Goal: Transaction & Acquisition: Purchase product/service

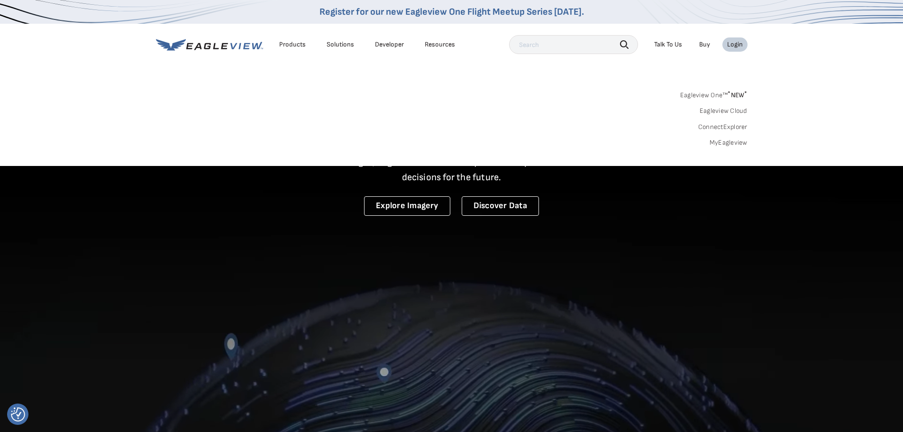
click at [718, 141] on link "MyEagleview" at bounding box center [728, 142] width 38 height 9
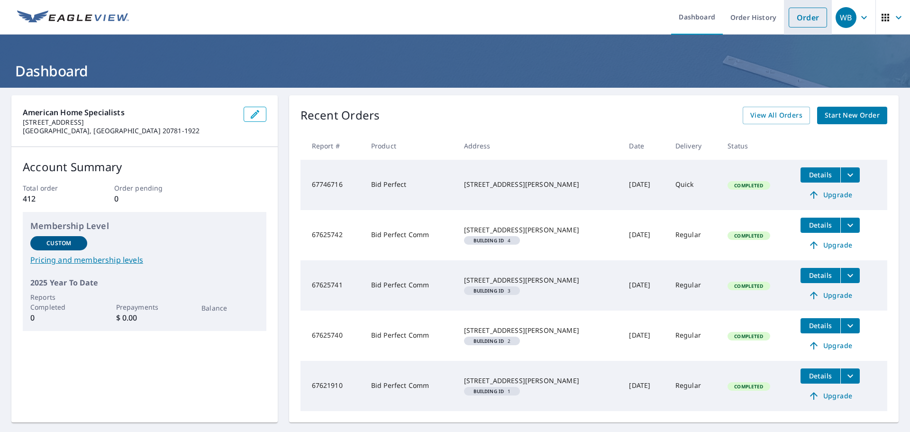
click at [804, 13] on link "Order" at bounding box center [807, 18] width 38 height 20
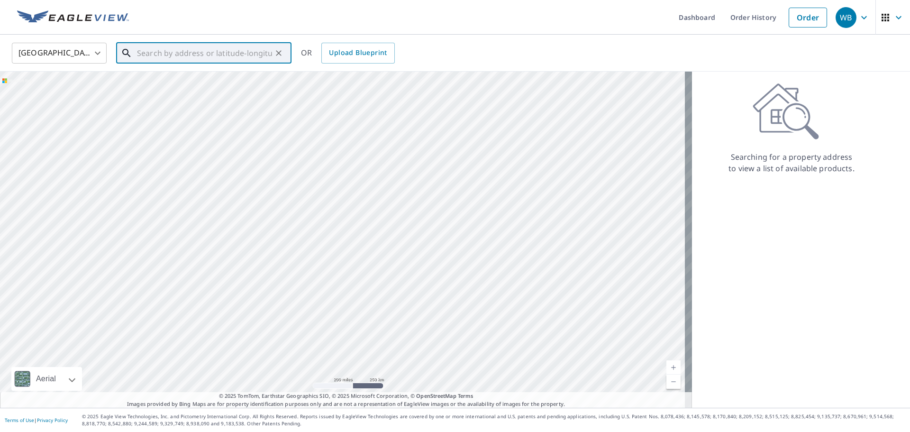
click at [169, 53] on input "text" at bounding box center [204, 53] width 135 height 27
paste input "7252 – 7266 Glen Hollow Court Annandale, VA 22003"
click at [153, 55] on input "7252 – 7266 Glen Hollow Court Annandale, VA 22003" at bounding box center [204, 53] width 135 height 27
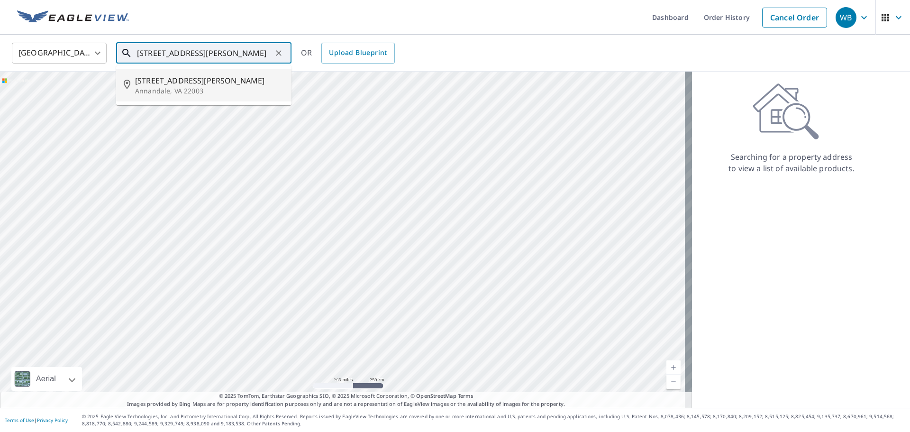
click at [192, 84] on span "7266 Glen Hollow Ct" at bounding box center [209, 80] width 149 height 11
type input "7266 Glen Hollow Ct Annandale, VA 22003"
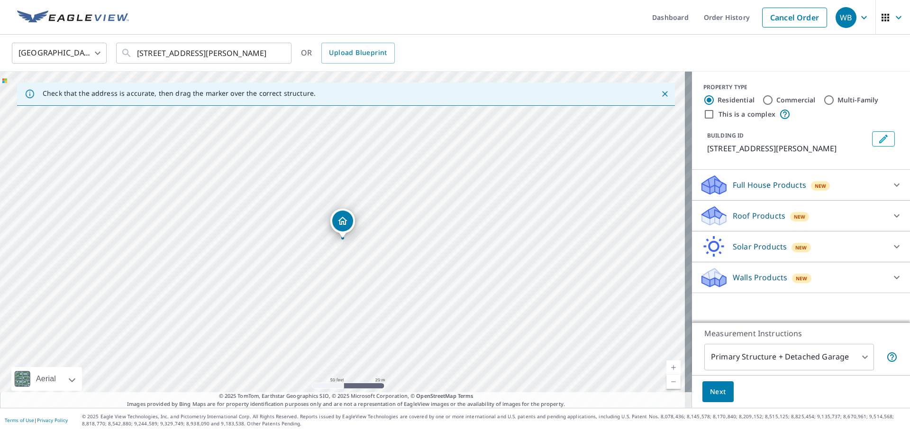
click at [705, 113] on input "This is a complex" at bounding box center [708, 114] width 11 height 11
checkbox input "true"
radio input "false"
radio input "true"
type input "4"
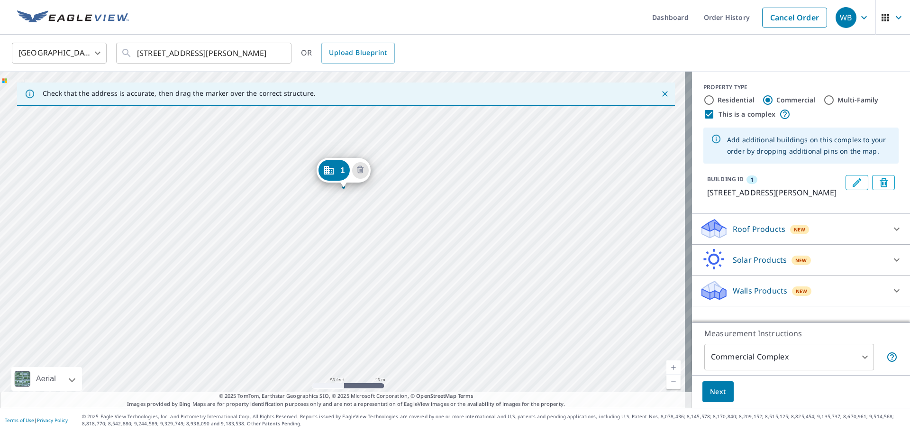
drag, startPoint x: 449, startPoint y: 347, endPoint x: 450, endPoint y: 294, distance: 53.6
click at [450, 294] on div "1 7266 Glen Hollow Ct Annandale, VA 22003" at bounding box center [346, 240] width 692 height 336
drag, startPoint x: 397, startPoint y: 288, endPoint x: 366, endPoint y: 243, distance: 54.3
click at [366, 243] on div "1 7266 Glen Hollow Ct Annandale, VA 22003" at bounding box center [346, 240] width 692 height 336
click at [472, 268] on div "1 7266 Glen Hollow Ct Annandale, VA 22003" at bounding box center [346, 240] width 692 height 336
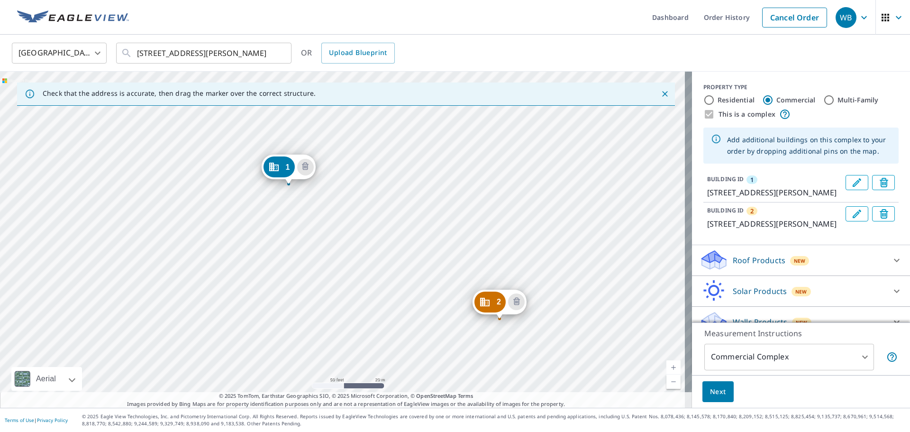
drag, startPoint x: 627, startPoint y: 347, endPoint x: 579, endPoint y: 283, distance: 80.5
click at [578, 285] on div "2 7255 Glen Hollow Ct Annandale, VA 22003 1 7266 Glen Hollow Ct Annandale, VA 2…" at bounding box center [346, 240] width 692 height 336
click at [545, 241] on div "2 7255 Glen Hollow Ct Annandale, VA 22003 1 7266 Glen Hollow Ct Annandale, VA 2…" at bounding box center [346, 240] width 692 height 336
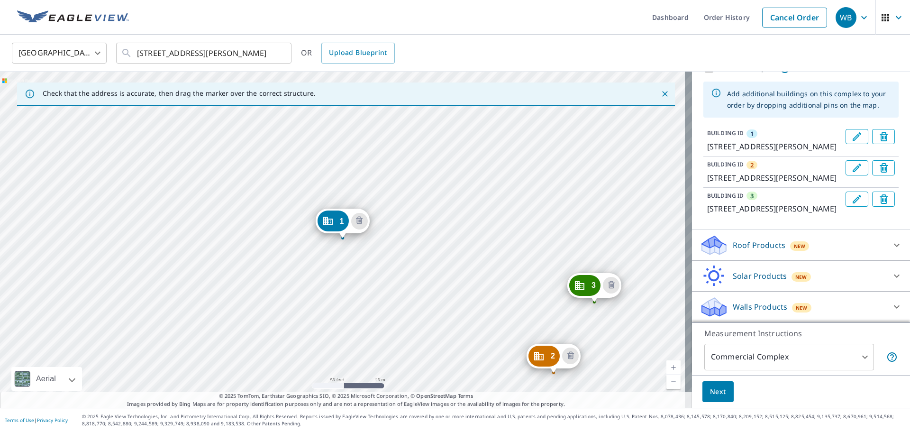
scroll to position [80, 0]
click at [891, 247] on icon at bounding box center [896, 244] width 11 height 11
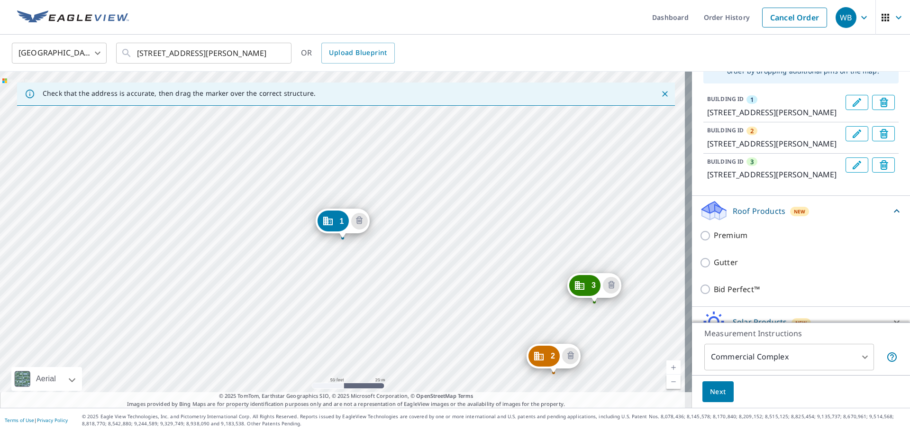
scroll to position [160, 0]
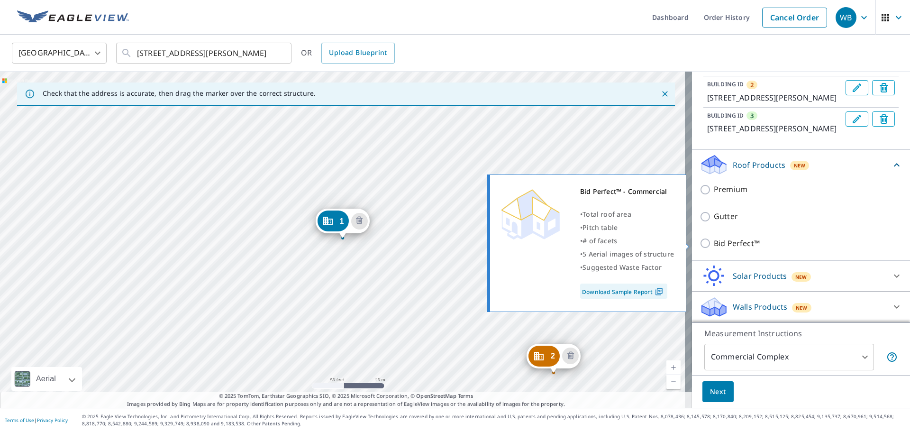
click at [699, 242] on input "Bid Perfect™" at bounding box center [706, 242] width 14 height 11
checkbox input "true"
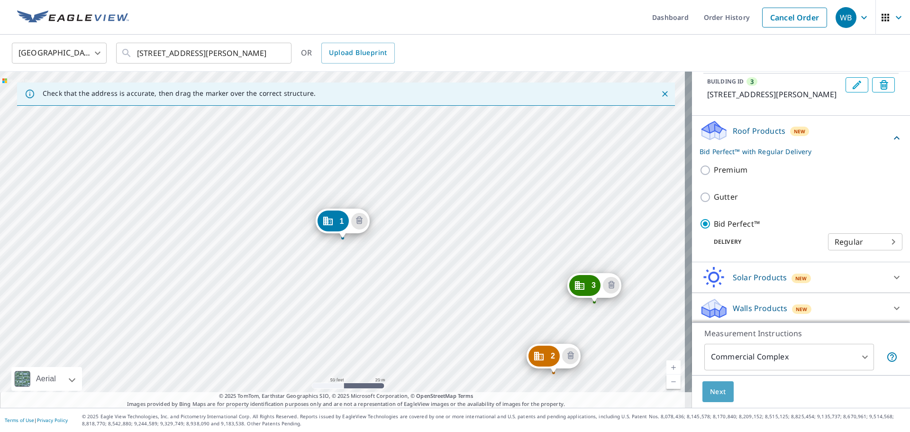
click at [710, 390] on span "Next" at bounding box center [718, 392] width 16 height 12
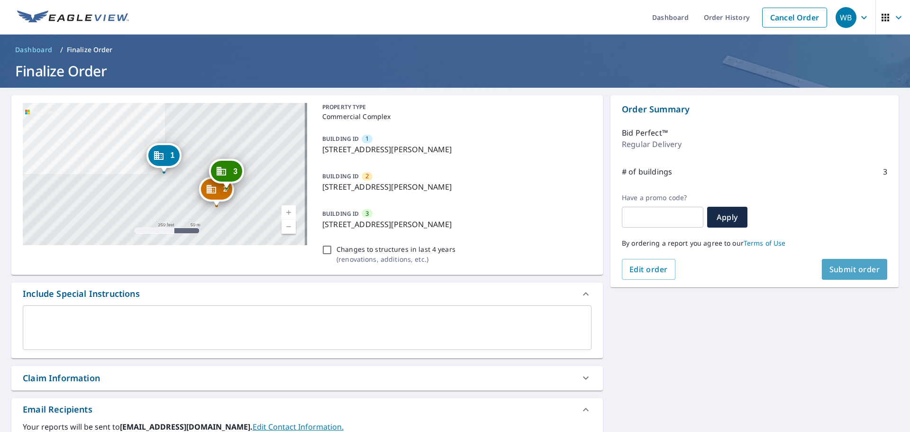
click at [829, 271] on span "Submit order" at bounding box center [854, 269] width 51 height 10
checkbox input "true"
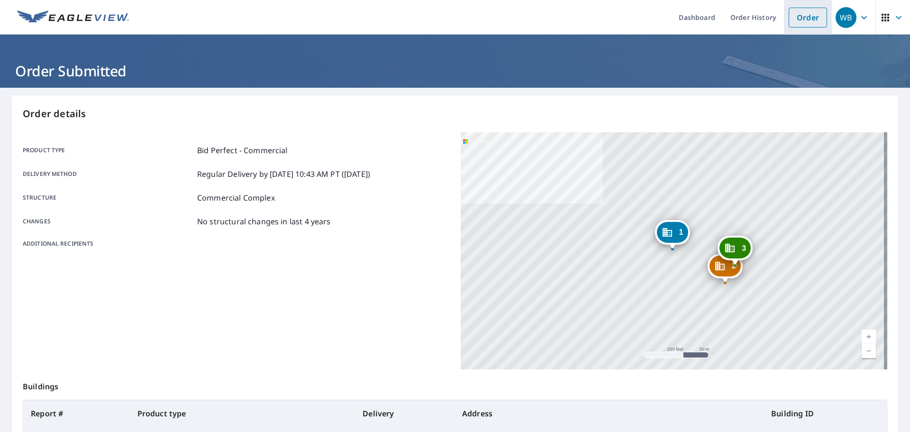
click at [800, 20] on link "Order" at bounding box center [807, 18] width 38 height 20
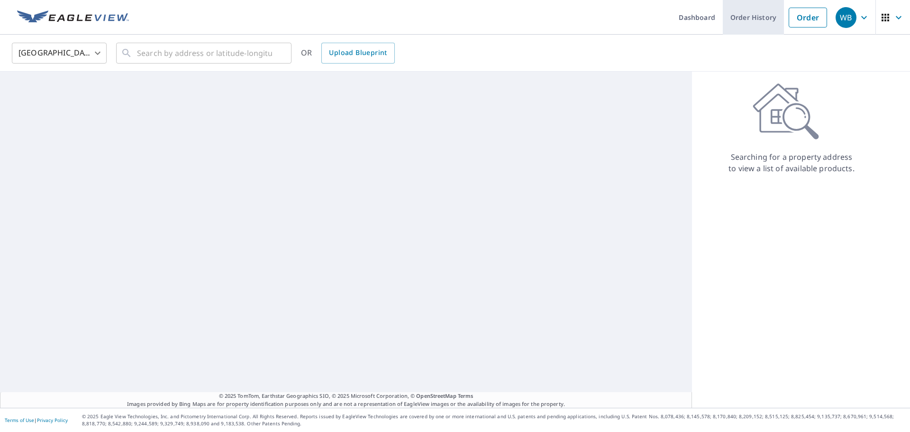
click at [738, 16] on link "Order History" at bounding box center [753, 17] width 61 height 35
